Goal: Register for event/course

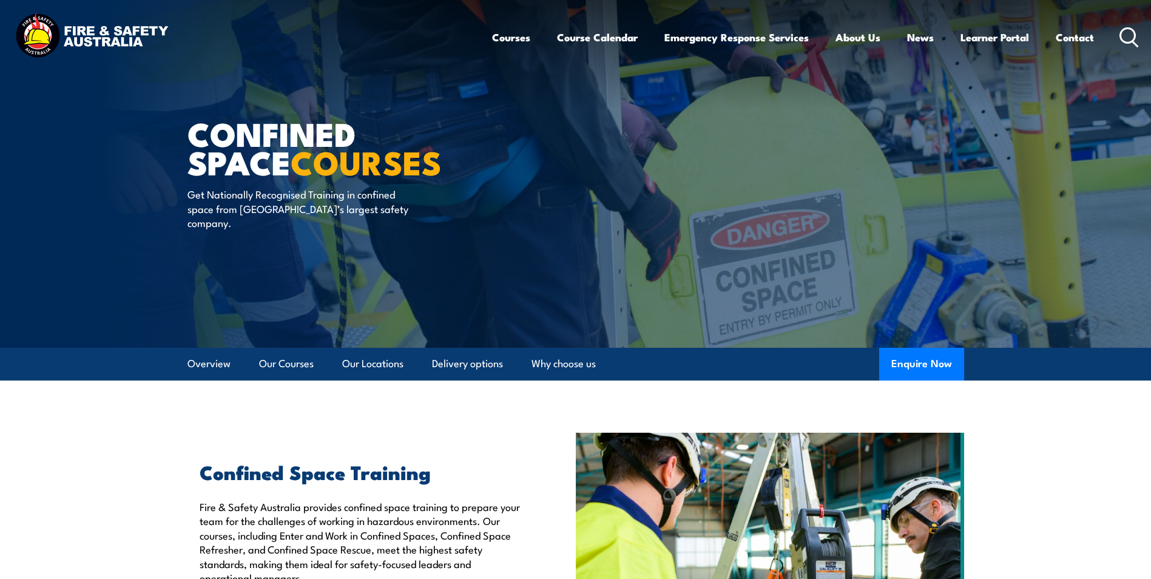
click at [1133, 32] on icon at bounding box center [1129, 37] width 19 height 20
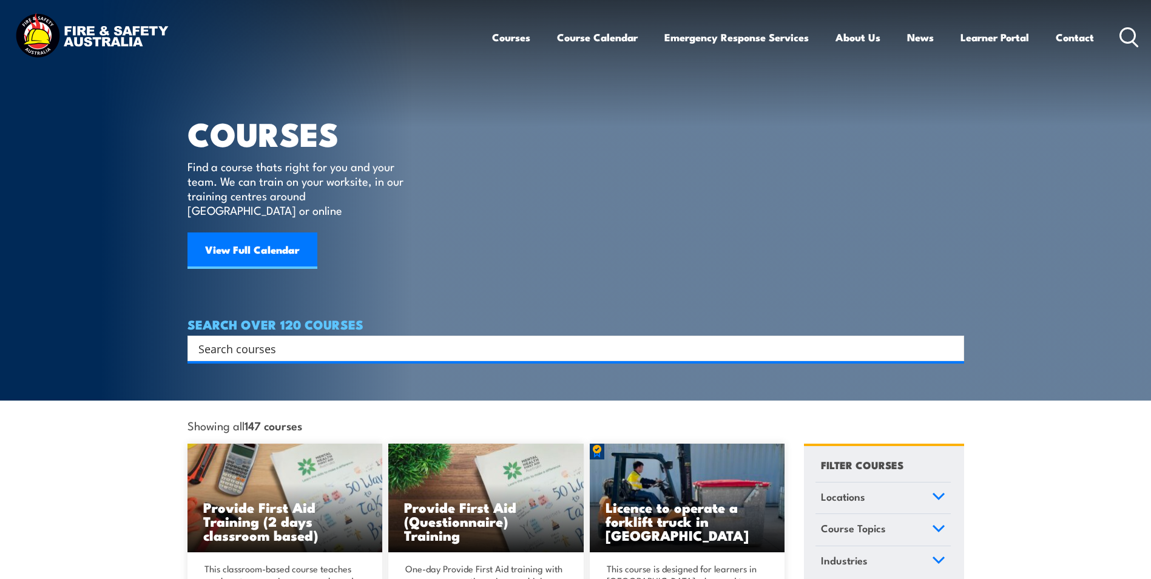
click at [326, 339] on input "Search input" at bounding box center [567, 348] width 739 height 18
type input "EWP"
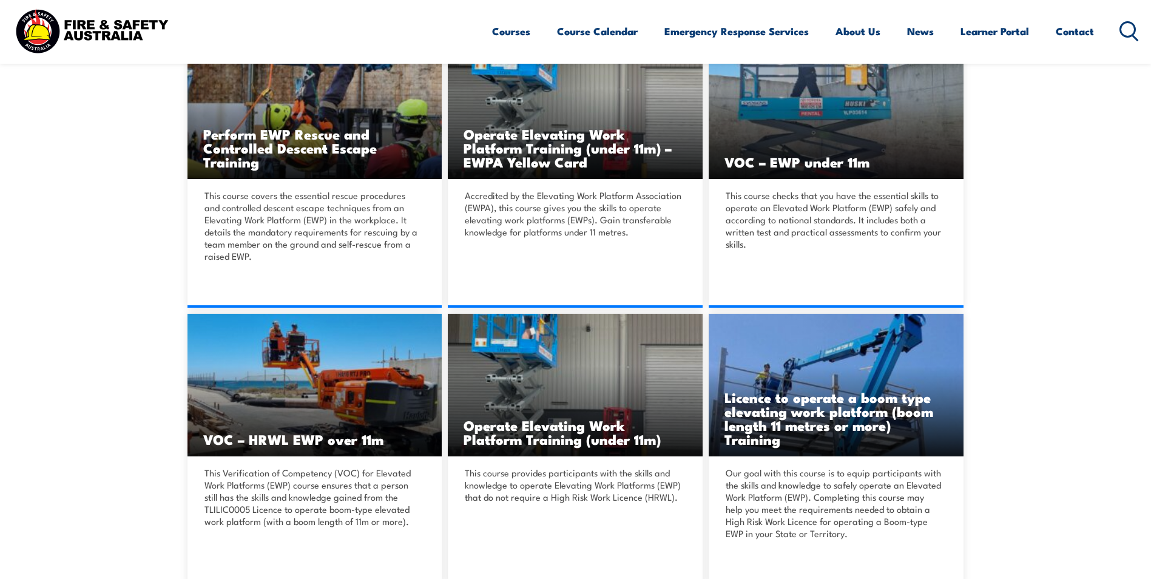
scroll to position [364, 0]
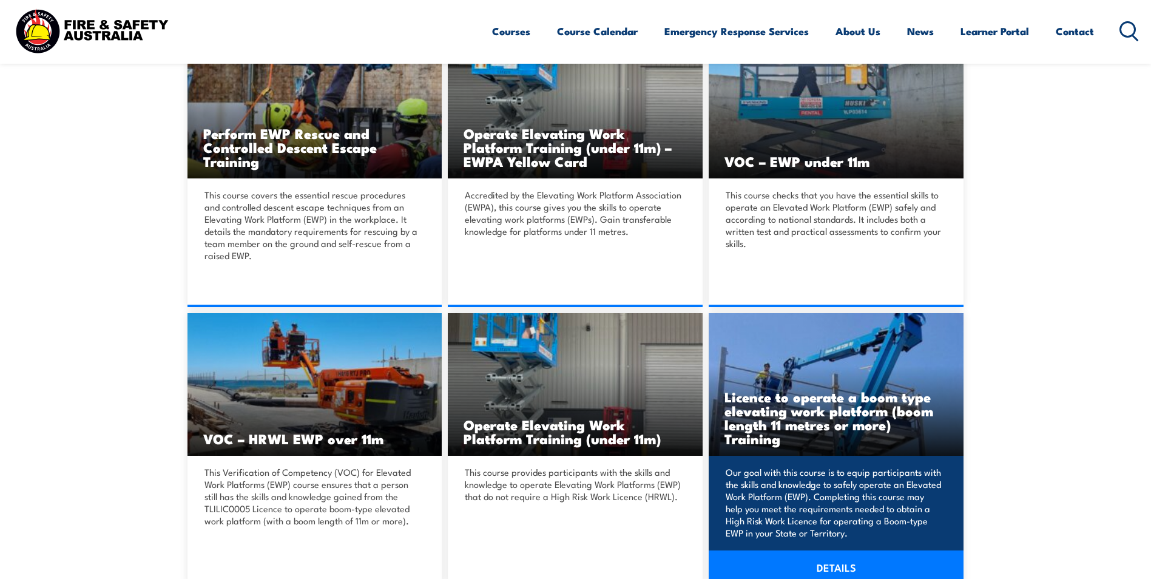
click at [822, 400] on h3 "Licence to operate a boom type elevating work platform (boom length 11 metres o…" at bounding box center [836, 418] width 223 height 56
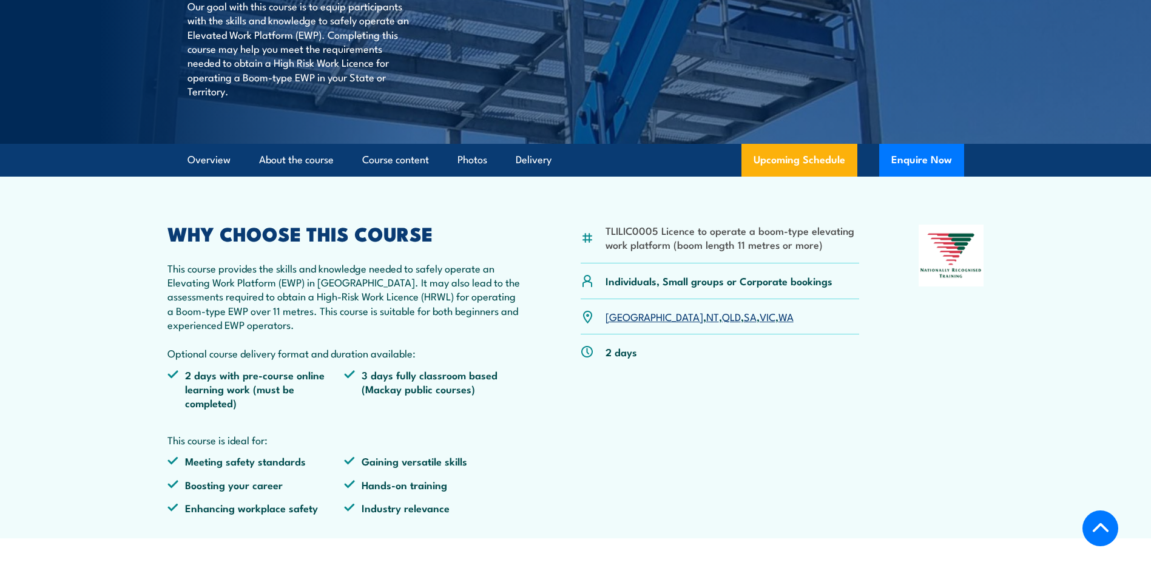
scroll to position [364, 0]
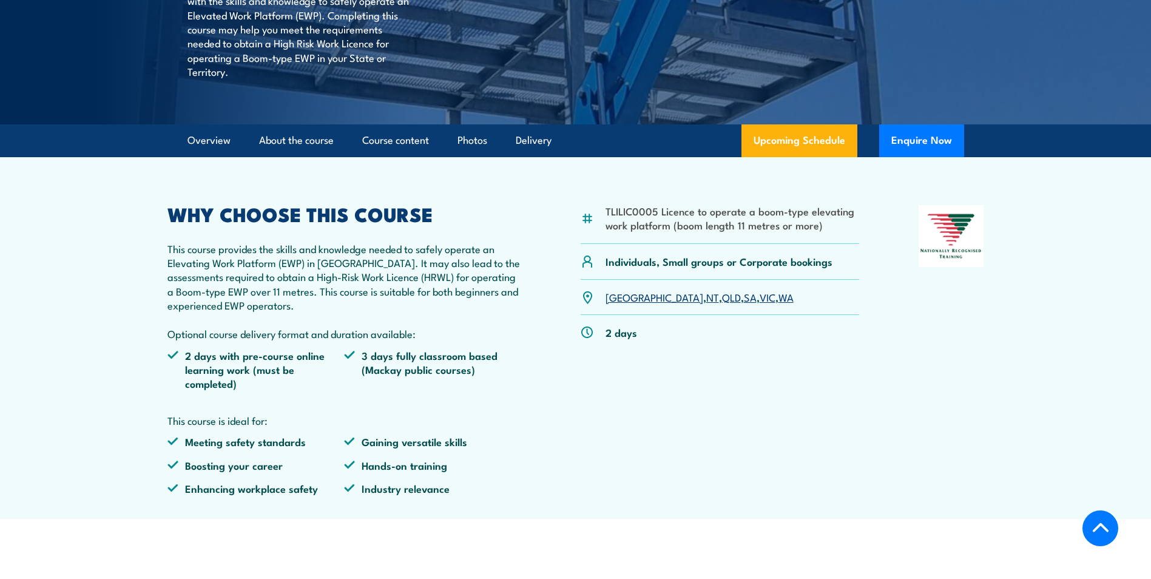
click at [612, 298] on link "NSW" at bounding box center [655, 297] width 98 height 15
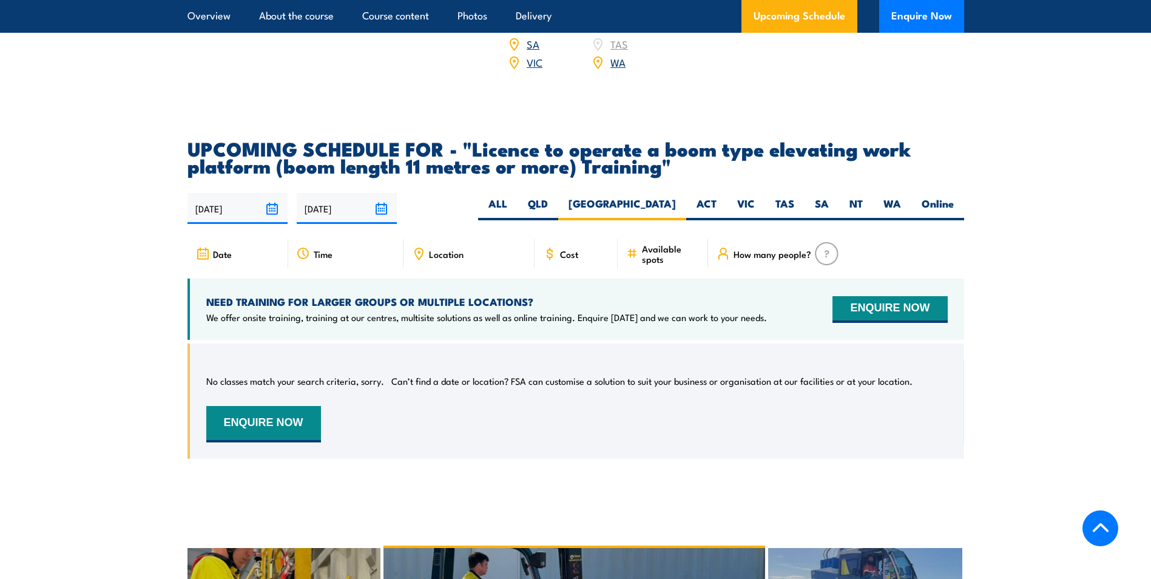
scroll to position [1898, 0]
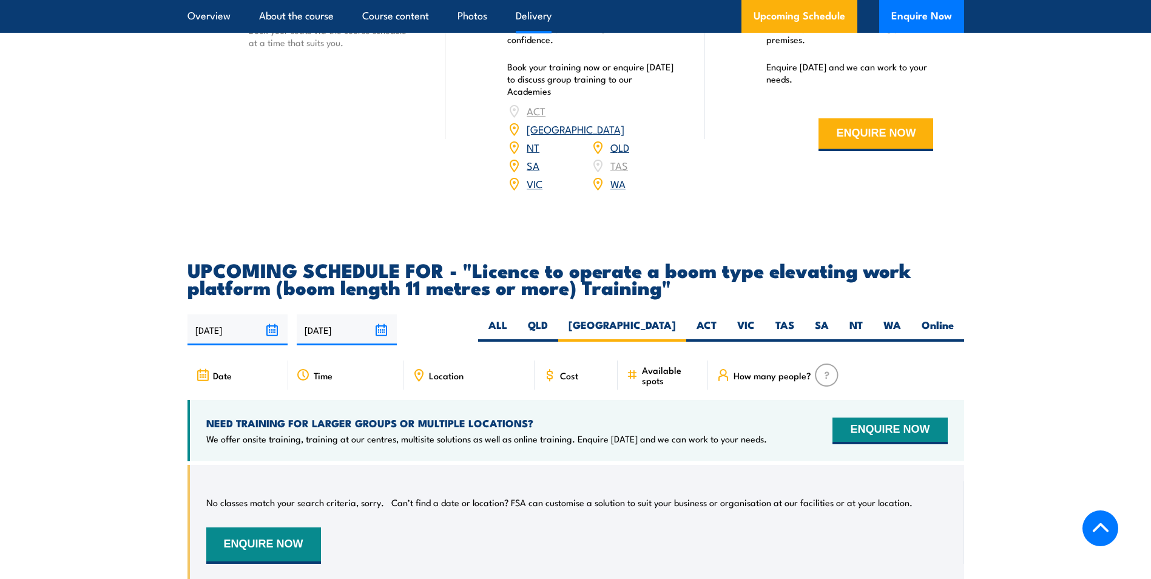
click at [274, 314] on input "23/09/2025" at bounding box center [238, 329] width 100 height 31
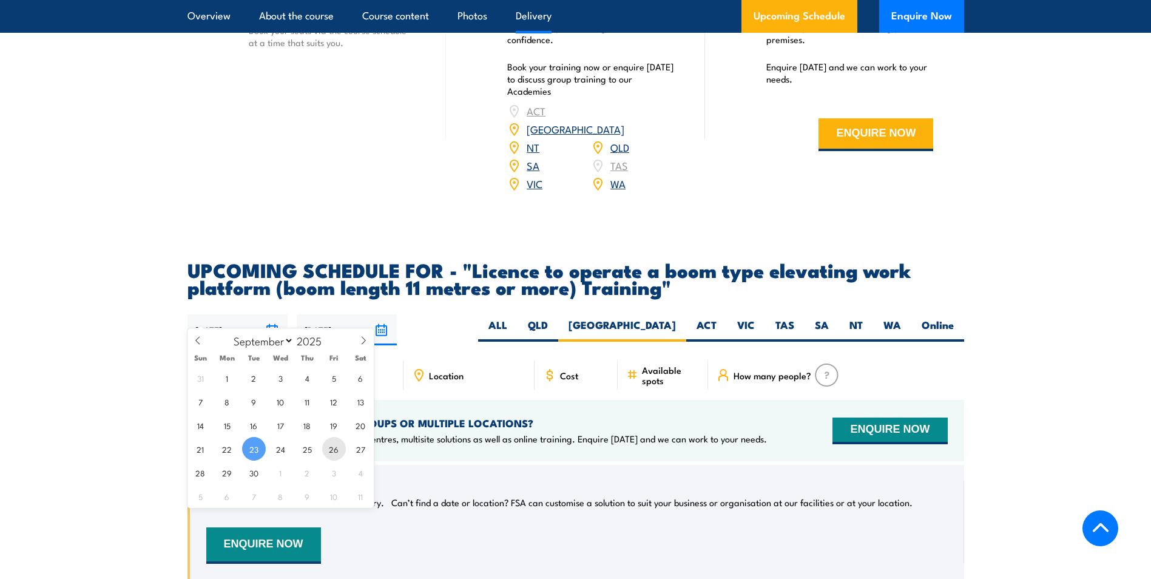
click at [331, 450] on span "26" at bounding box center [334, 449] width 24 height 24
type input "[DATE]"
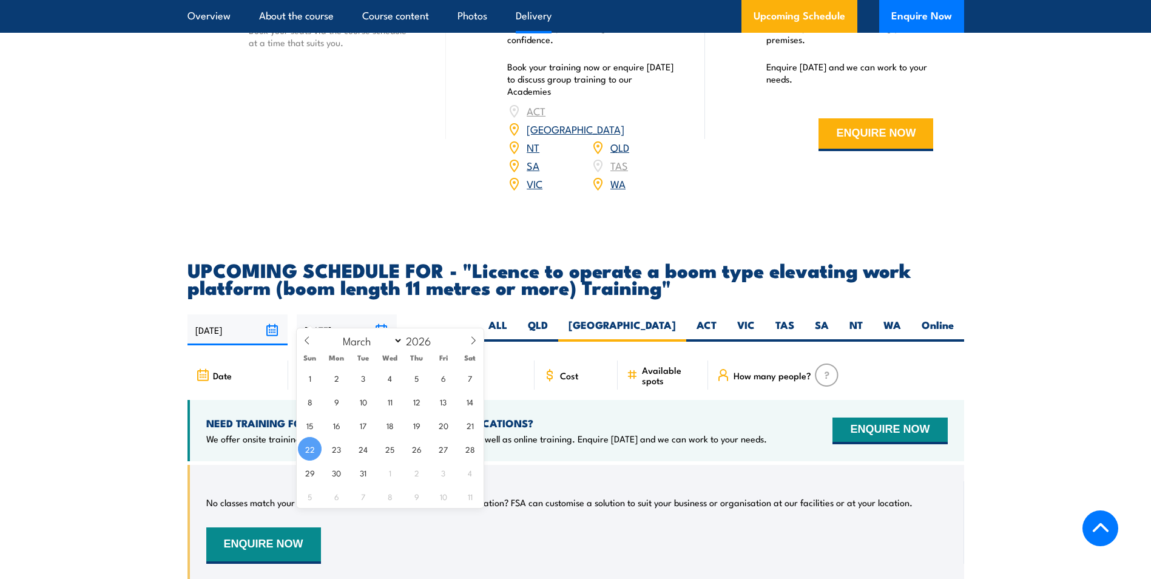
click at [379, 314] on input "[DATE]" at bounding box center [347, 329] width 100 height 31
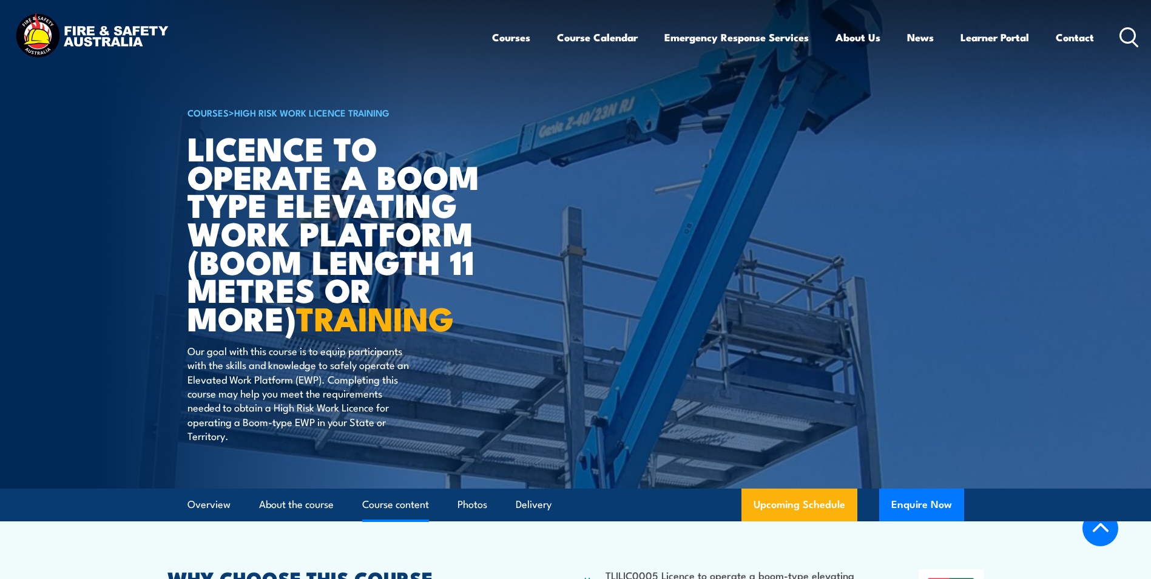
select select "8"
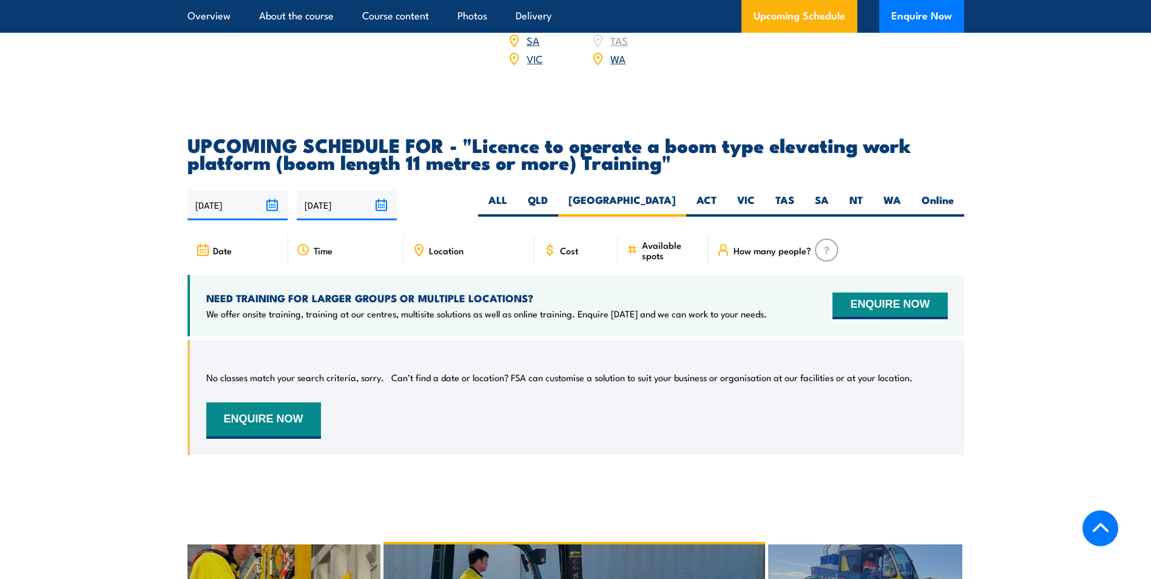
scroll to position [2019, 0]
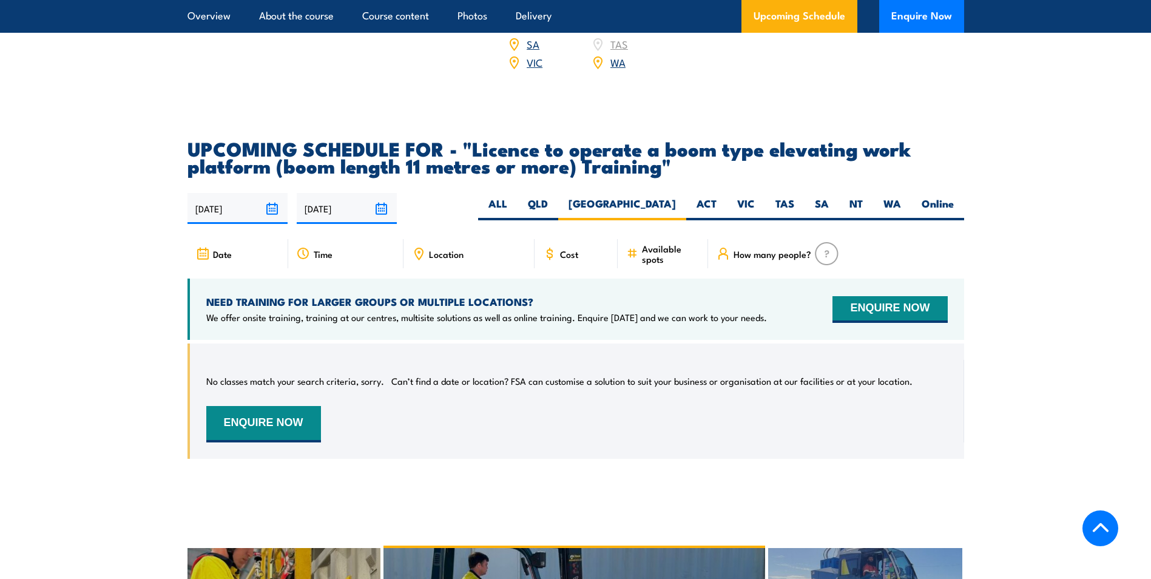
click at [271, 193] on input "[DATE]" at bounding box center [238, 208] width 100 height 31
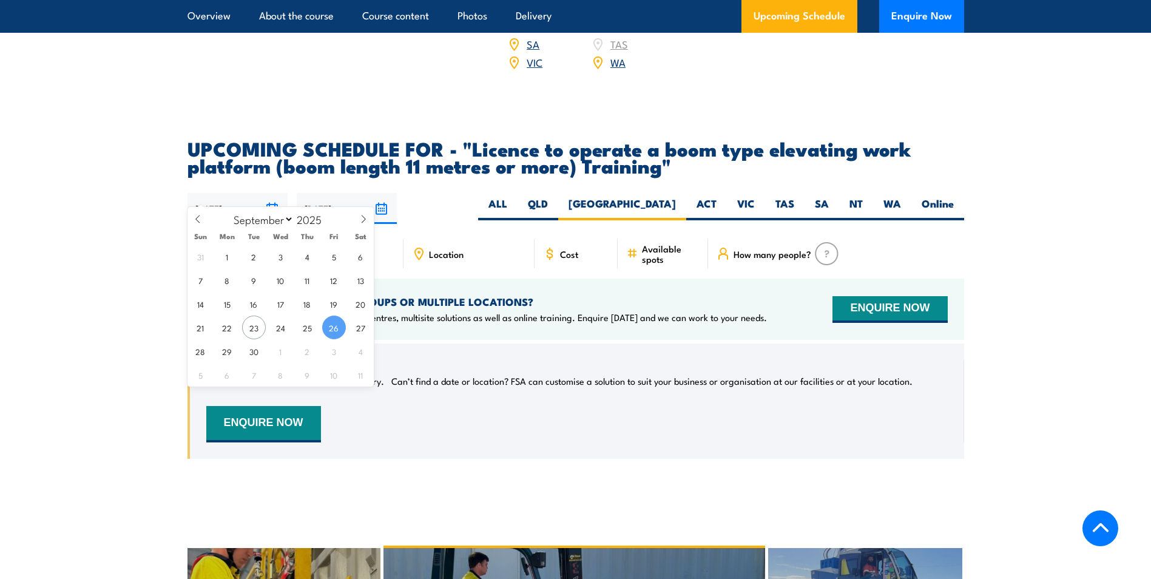
click at [275, 193] on input "[DATE]" at bounding box center [238, 208] width 100 height 31
click at [440, 193] on div "[DATE] [DATE]" at bounding box center [576, 208] width 777 height 31
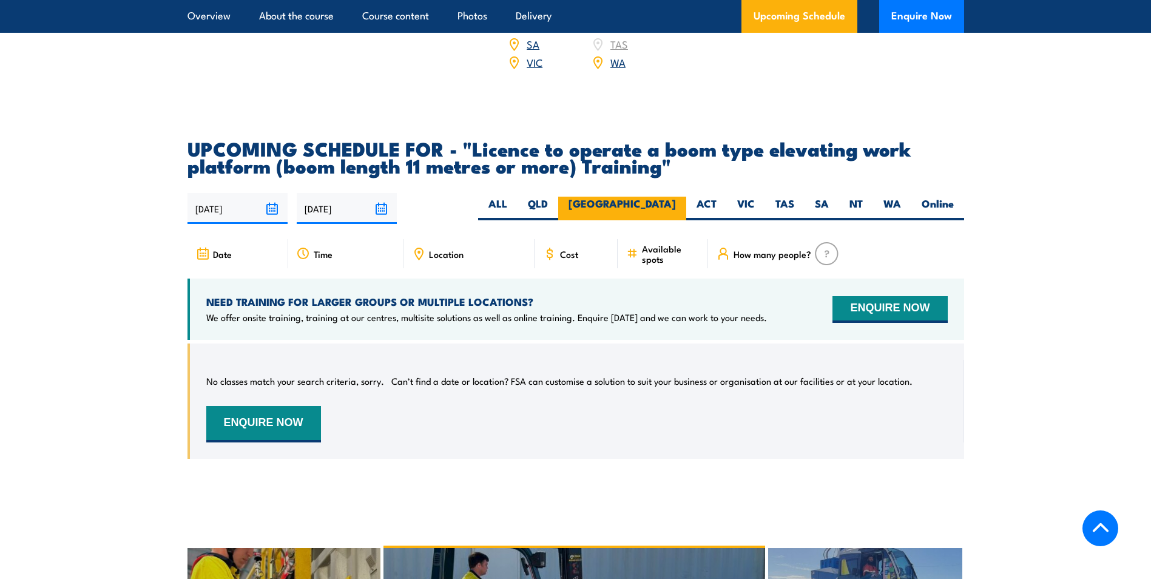
click at [662, 197] on label "[GEOGRAPHIC_DATA]" at bounding box center [622, 209] width 128 height 24
click at [676, 197] on input "[GEOGRAPHIC_DATA]" at bounding box center [680, 201] width 8 height 8
click at [662, 220] on article "UPCOMING SCHEDULE FOR - "Licence to operate a boom type elevating work platform…" at bounding box center [576, 308] width 777 height 337
click at [660, 243] on span "Available spots" at bounding box center [671, 253] width 58 height 21
click at [632, 252] on icon at bounding box center [633, 252] width 8 height 0
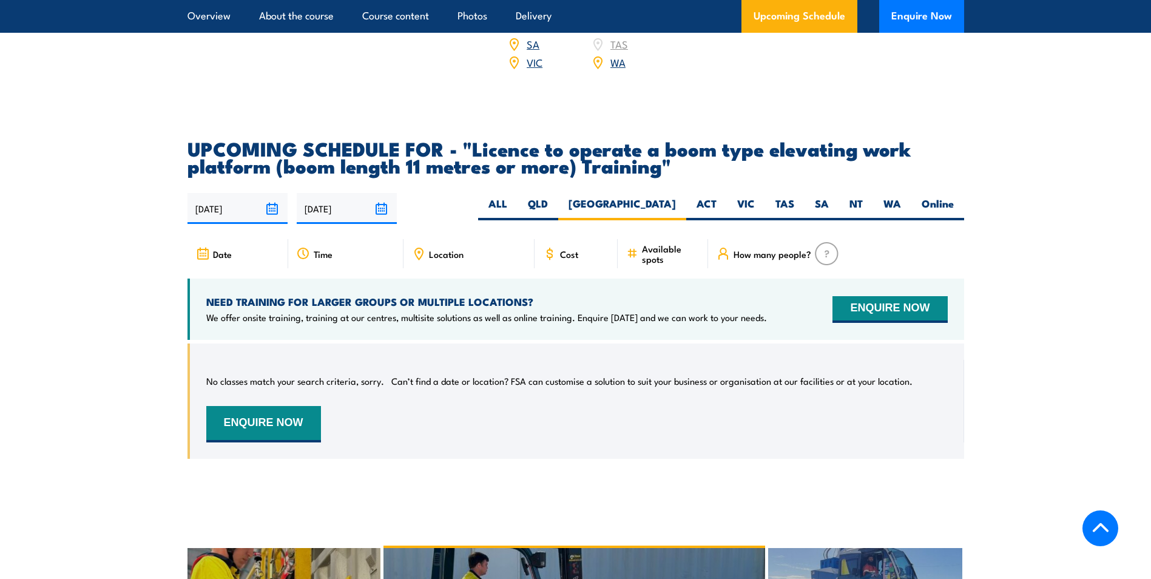
click at [518, 307] on div "NEED TRAINING FOR LARGER GROUPS OR MULTIPLE LOCATIONS? We offer onsite training…" at bounding box center [576, 309] width 777 height 61
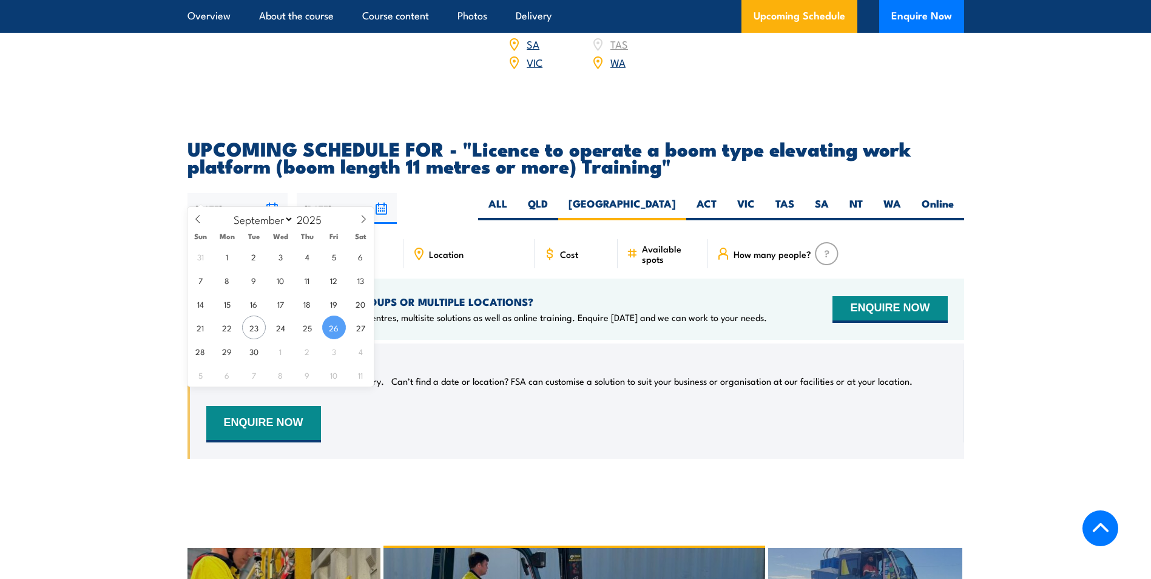
click at [272, 193] on input "26/09/2025" at bounding box center [238, 208] width 100 height 31
click at [223, 350] on span "29" at bounding box center [227, 351] width 24 height 24
type input "[DATE]"
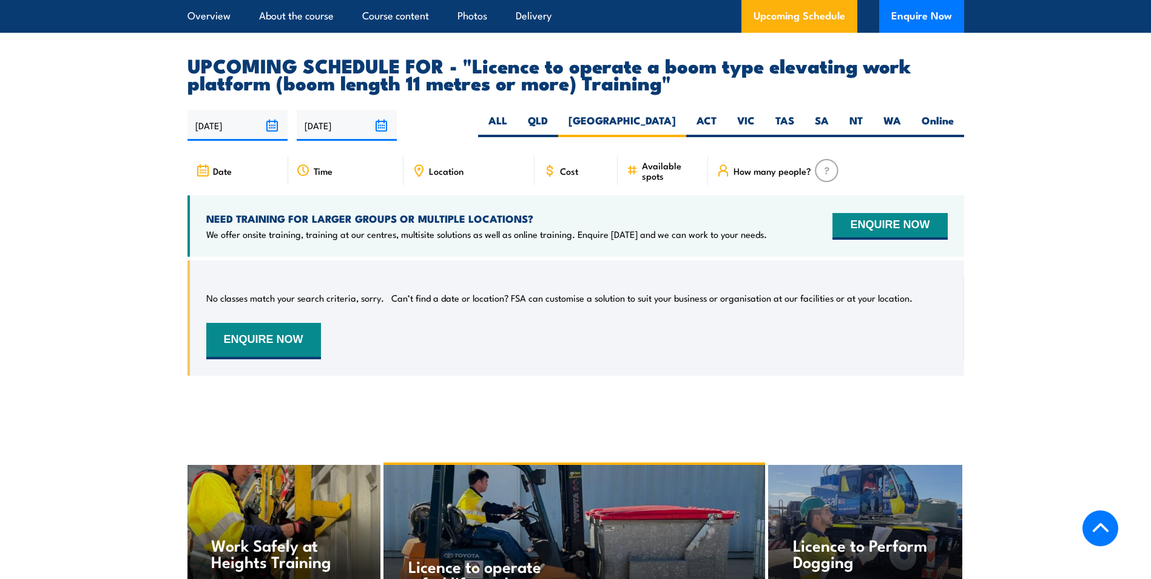
scroll to position [2141, 0]
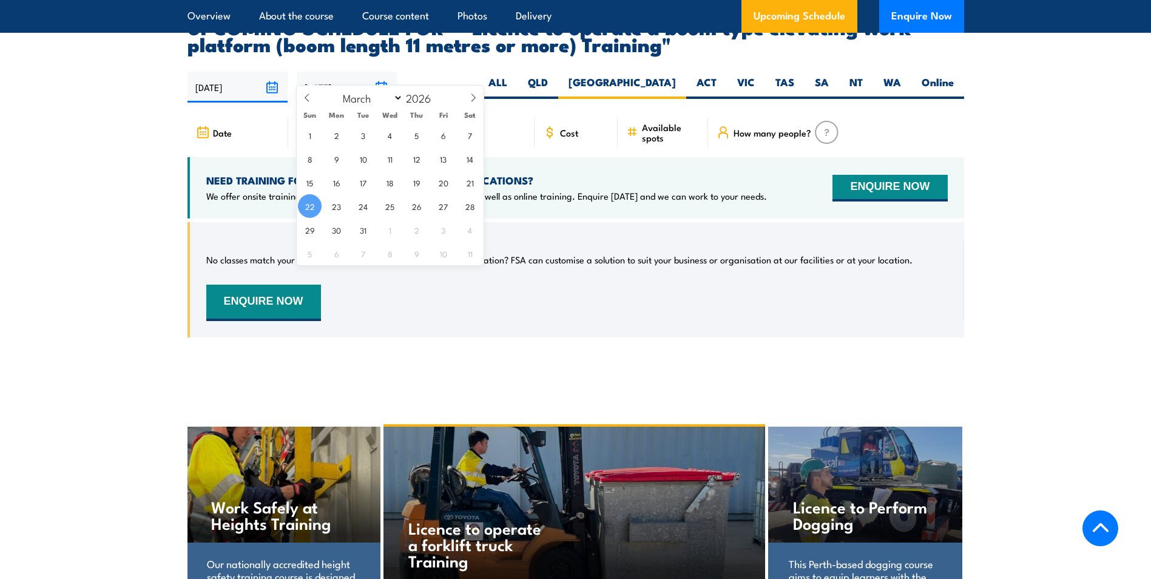
click at [381, 72] on input "[DATE]" at bounding box center [347, 87] width 100 height 31
click at [438, 100] on span at bounding box center [439, 101] width 8 height 7
type input "2025"
click at [398, 98] on select "January February March April May June July August September October November De…" at bounding box center [370, 98] width 66 height 16
select select "11"
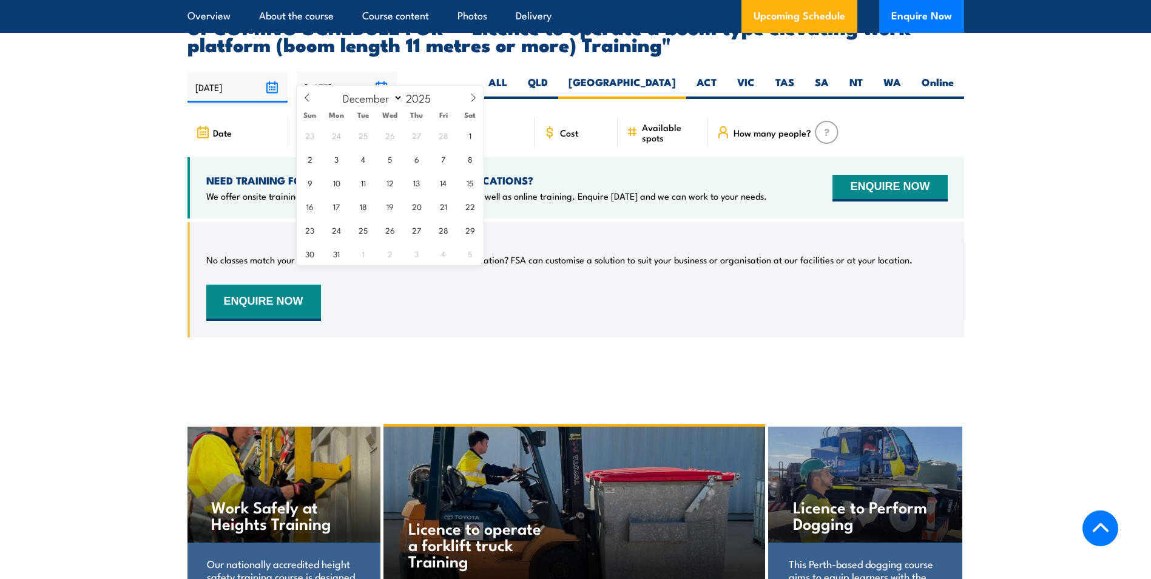
click at [337, 90] on select "January February March April May June July August September October November De…" at bounding box center [370, 98] width 66 height 16
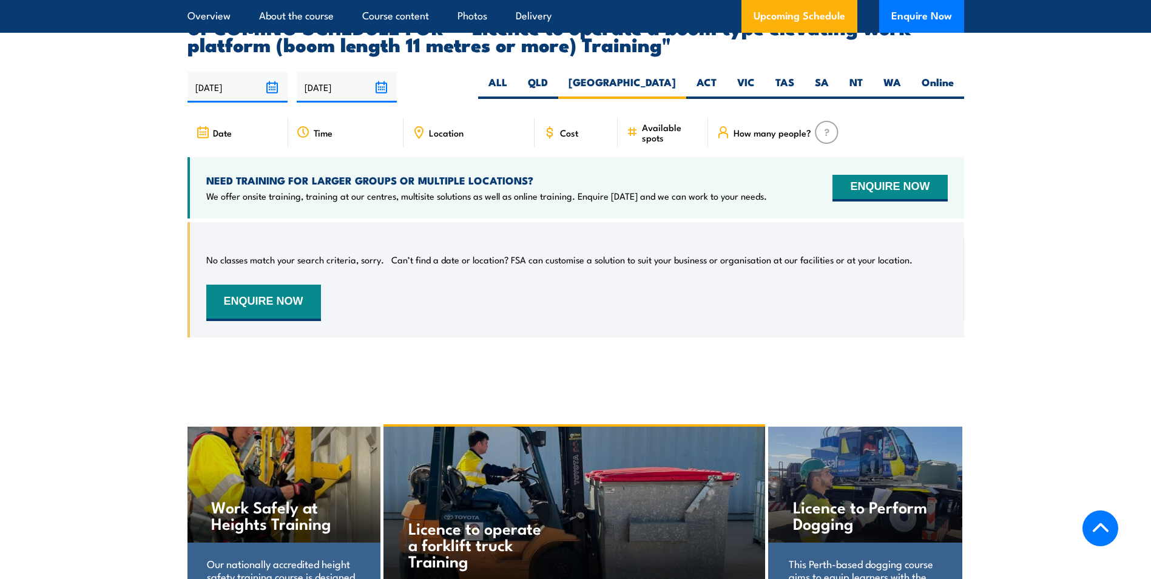
click at [438, 72] on div "29/09/2025 22/03/2026" at bounding box center [576, 87] width 777 height 31
click at [280, 285] on button "ENQUIRE NOW" at bounding box center [263, 303] width 115 height 36
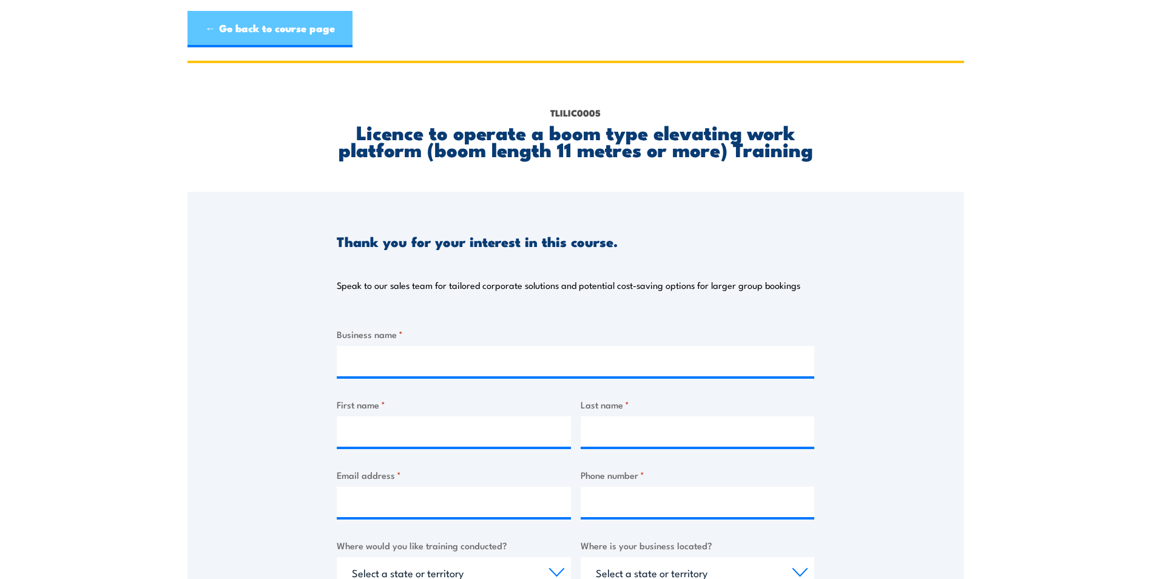
click at [213, 26] on link "← Go back to course page" at bounding box center [270, 29] width 165 height 36
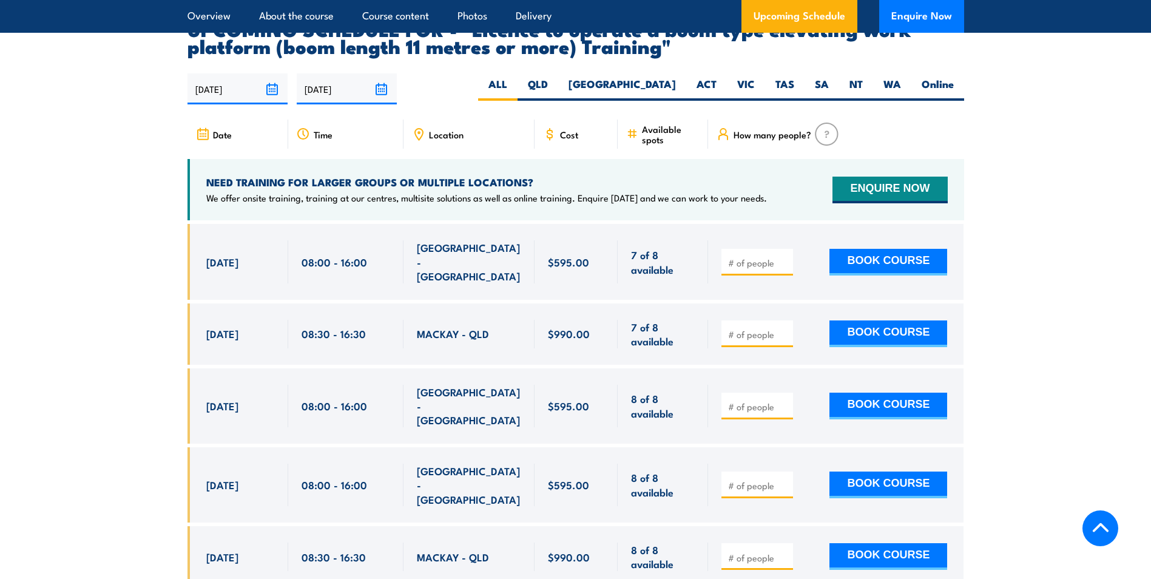
scroll to position [2141, 0]
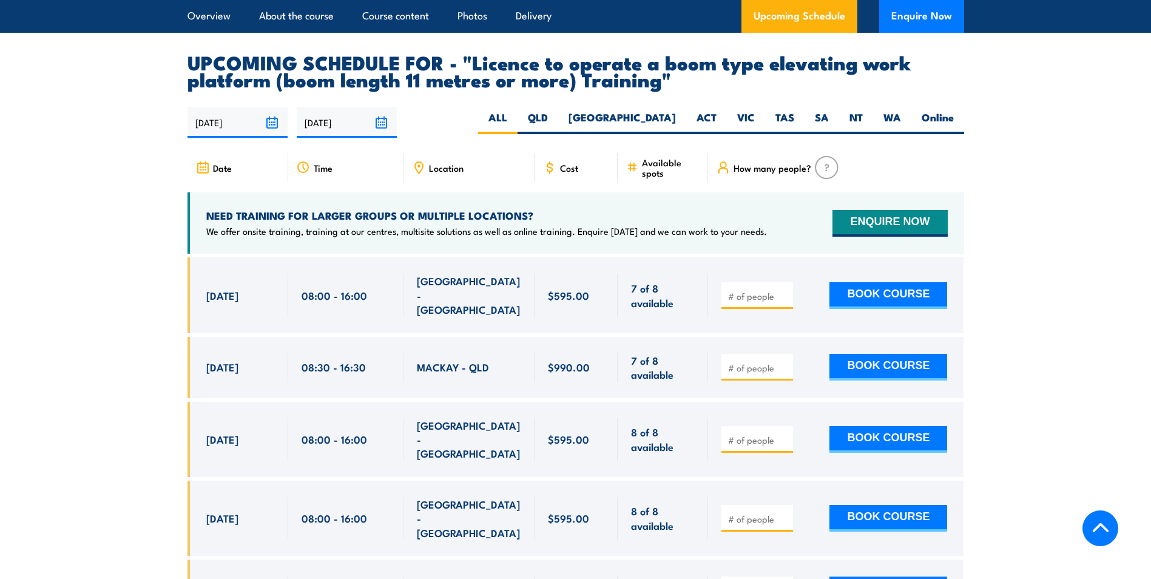
scroll to position [2080, 0]
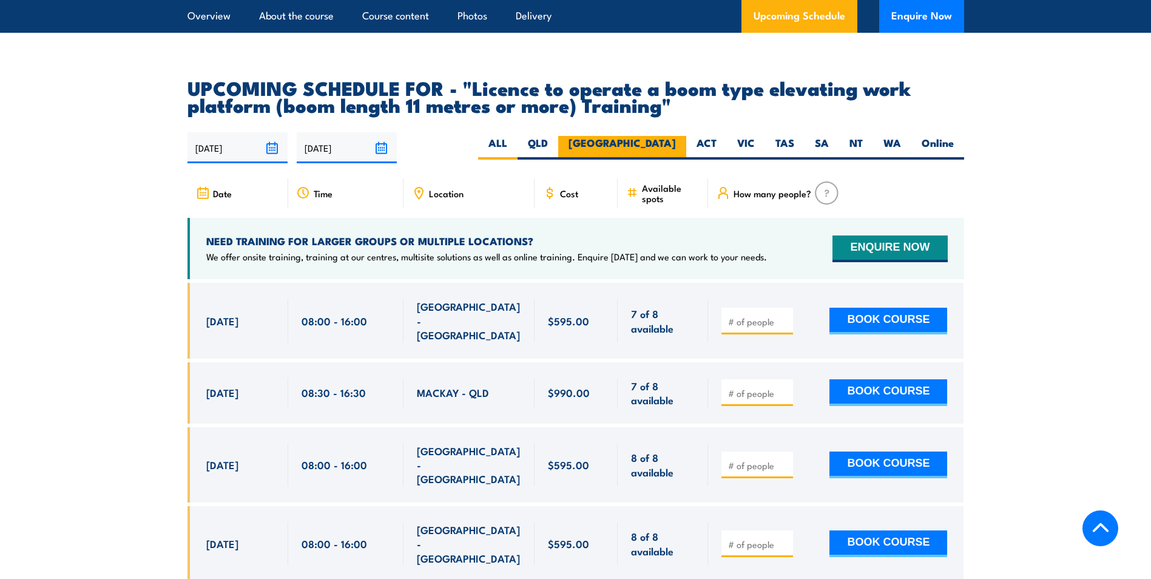
click at [657, 136] on label "[GEOGRAPHIC_DATA]" at bounding box center [622, 148] width 128 height 24
click at [676, 136] on input "[GEOGRAPHIC_DATA]" at bounding box center [680, 140] width 8 height 8
radio input "true"
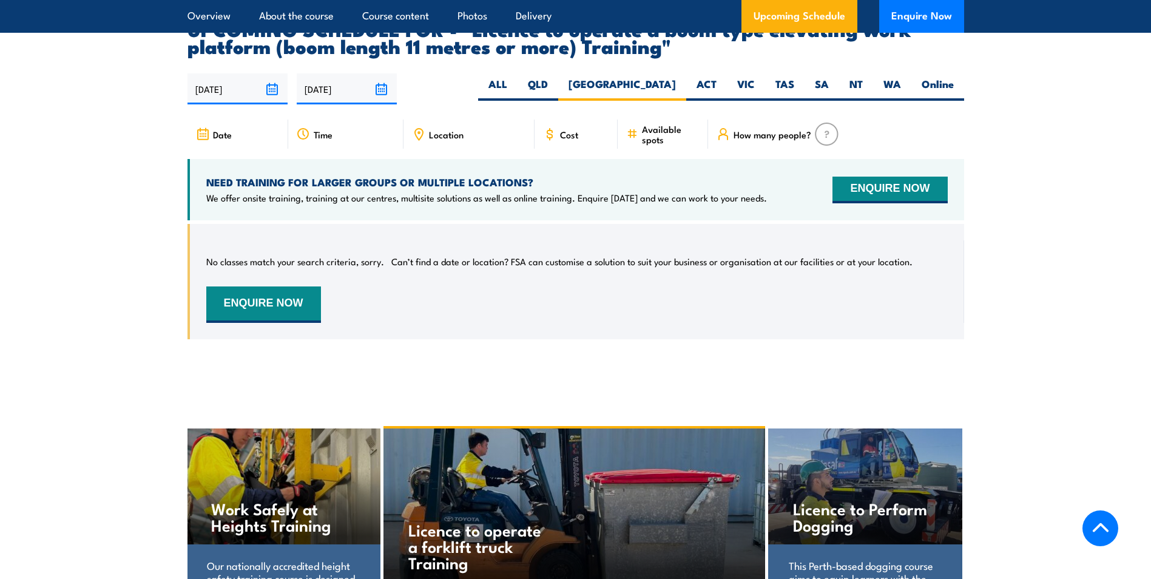
scroll to position [2141, 0]
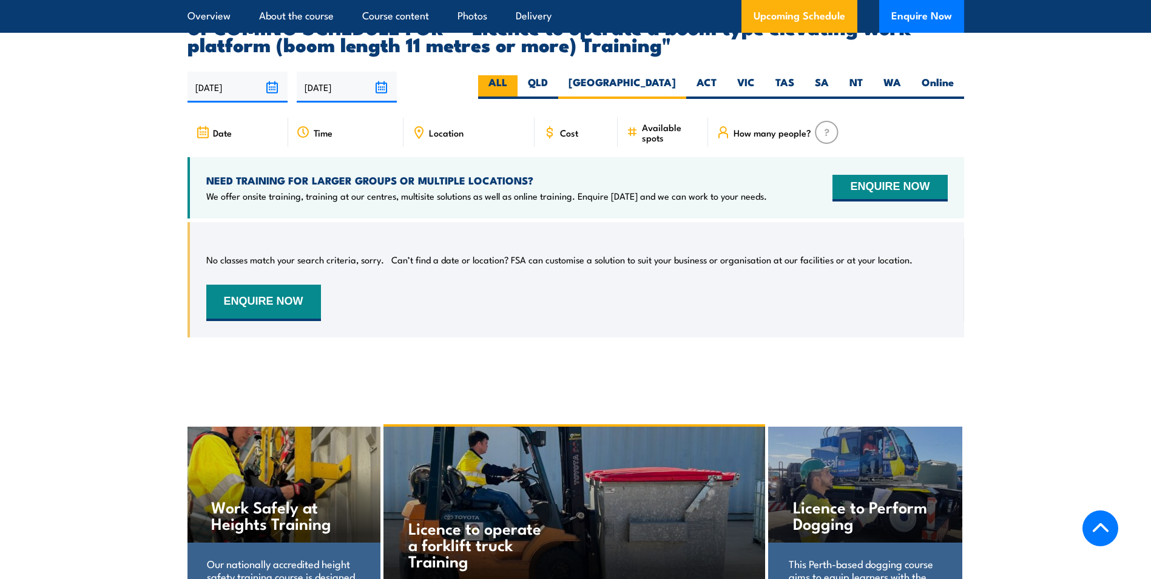
click at [518, 75] on label "ALL" at bounding box center [497, 87] width 39 height 24
click at [515, 75] on input "ALL" at bounding box center [511, 79] width 8 height 8
radio input "true"
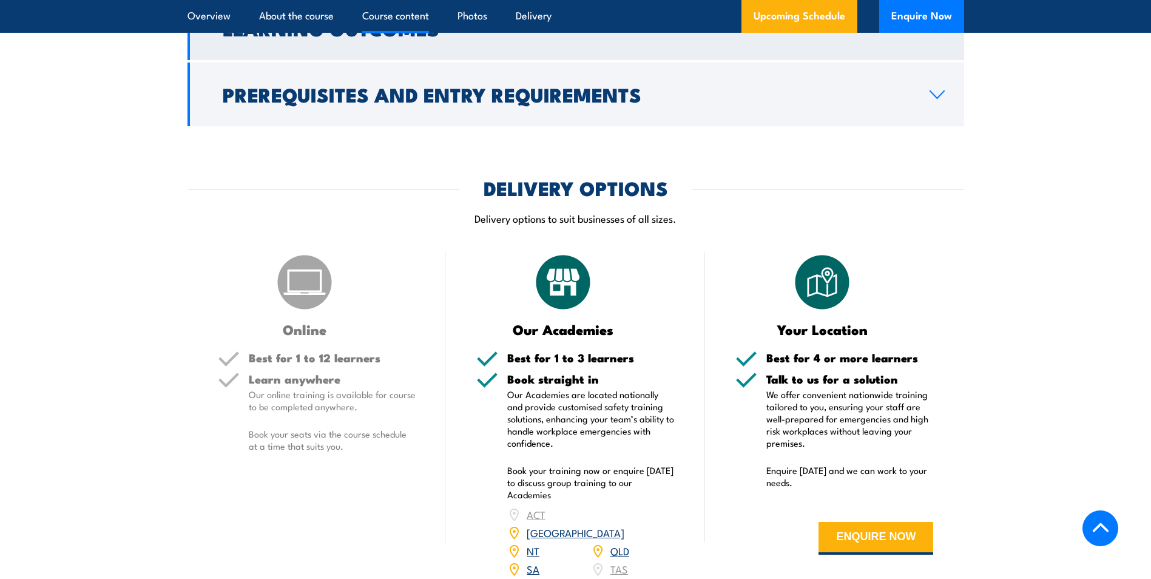
scroll to position [1230, 0]
